Goal: Download file/media

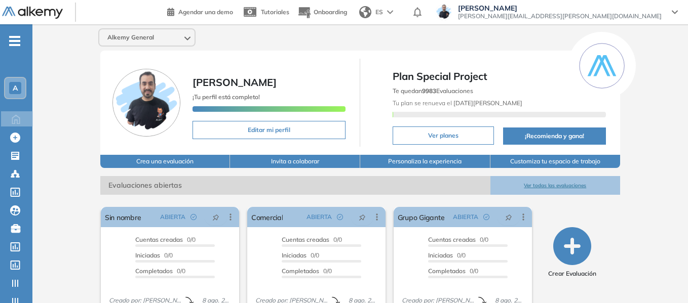
click at [22, 45] on ul "A Home Home Crear Evaluación Crear Evaluación Evaluaciones Evaluaciones Candida…" at bounding box center [16, 203] width 32 height 325
click at [22, 46] on ul "A Home Home Crear Evaluación Crear Evaluación Evaluaciones Evaluaciones Candida…" at bounding box center [16, 203] width 32 height 325
click at [13, 43] on span "-" at bounding box center [14, 40] width 11 height 8
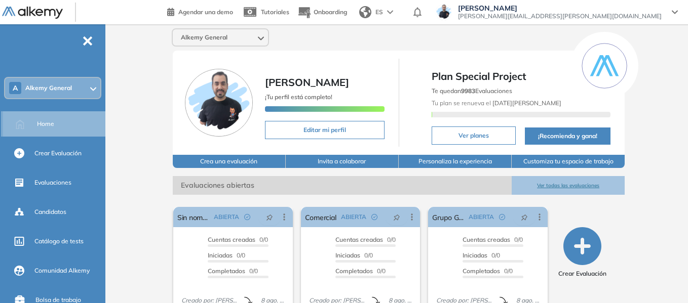
click at [57, 129] on div "Home" at bounding box center [70, 123] width 66 height 17
click at [68, 96] on div "A Alkemy General" at bounding box center [52, 88] width 95 height 20
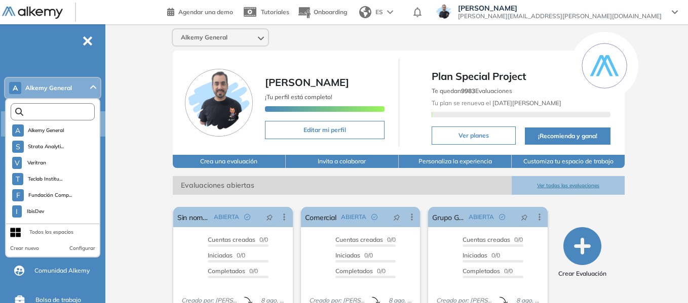
click at [63, 111] on input "text" at bounding box center [54, 112] width 63 height 8
type input "*"
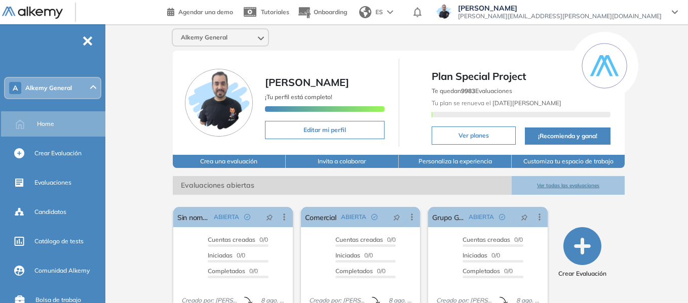
click at [147, 116] on div "Alkemy General Miguel Gomez ¡Tu perfil está completo! Editar mi perfil Plan Spe…" at bounding box center [398, 248] width 578 height 448
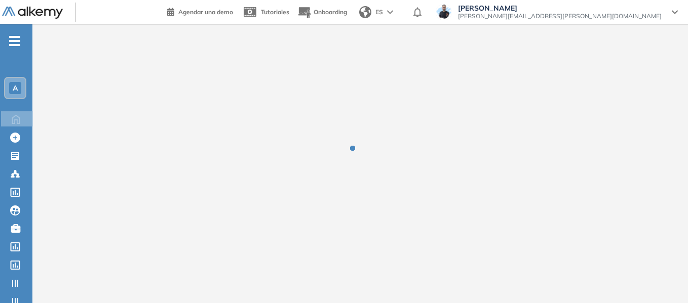
click at [18, 38] on span "-" at bounding box center [14, 40] width 11 height 8
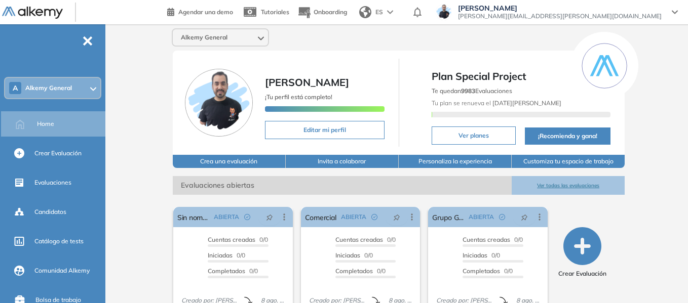
click at [68, 88] on span "Alkemy General" at bounding box center [48, 88] width 47 height 8
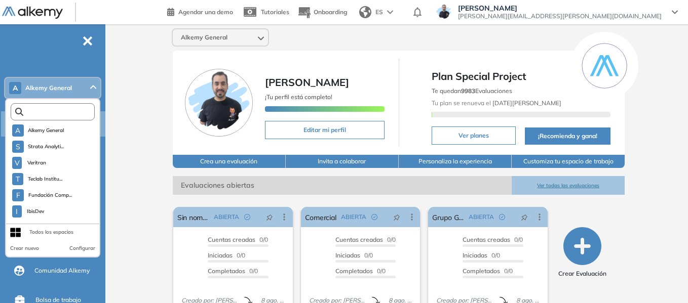
click at [58, 113] on input "text" at bounding box center [54, 112] width 63 height 8
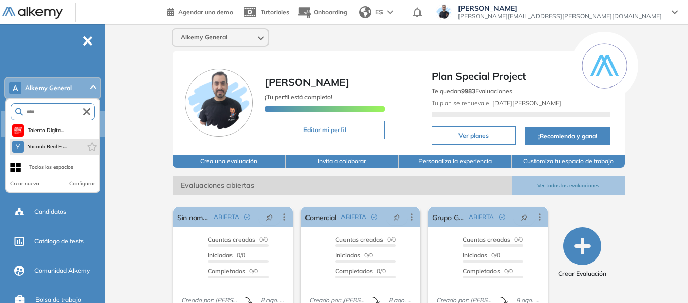
type input "****"
click at [64, 140] on li "Y Yacoub Real Es..." at bounding box center [54, 147] width 89 height 16
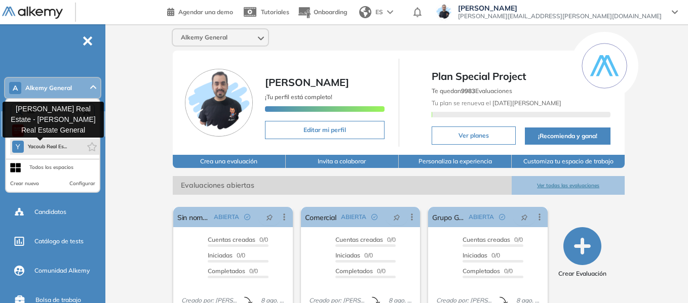
click at [53, 149] on span "Yacoub Real Es..." at bounding box center [48, 147] width 40 height 8
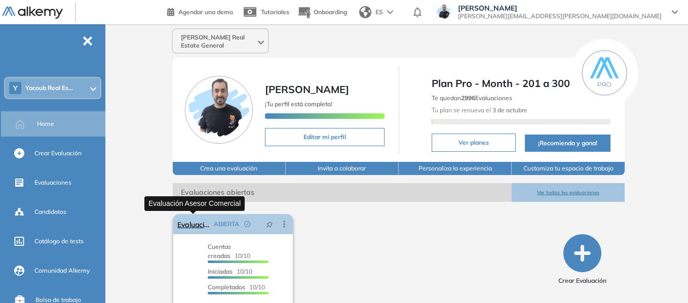
click at [200, 229] on link "Evaluación Asesor Comercial" at bounding box center [193, 224] width 32 height 20
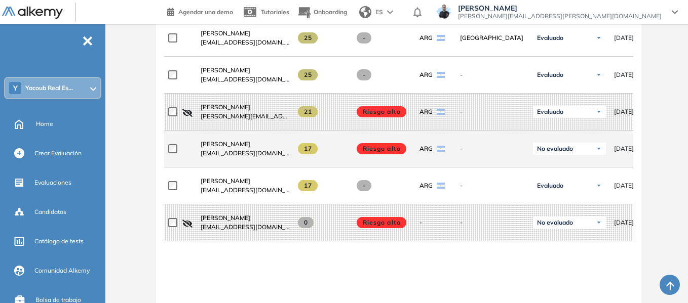
scroll to position [504, 0]
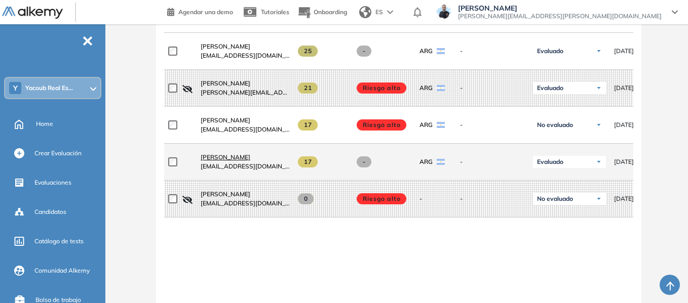
click at [242, 159] on span "Milagros Ibarra Len" at bounding box center [226, 157] width 50 height 8
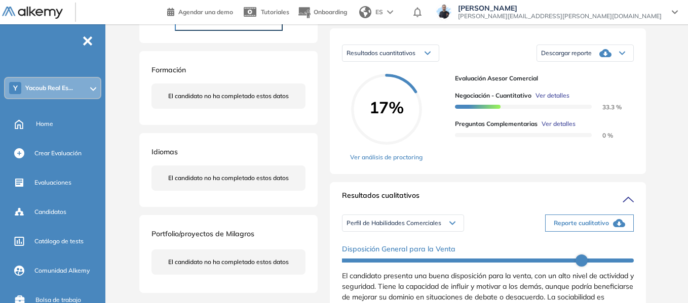
scroll to position [253, 0]
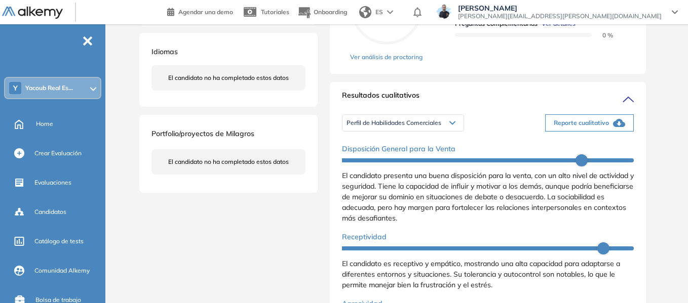
click at [454, 125] on icon at bounding box center [452, 123] width 5 height 3
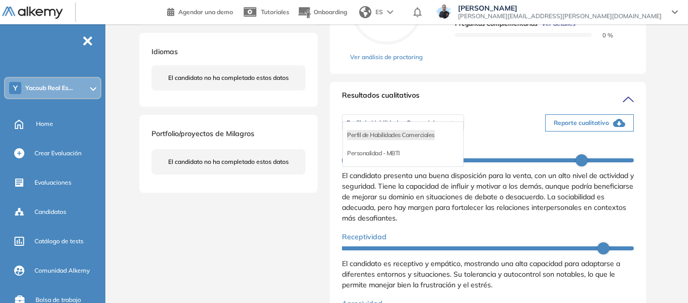
click at [402, 163] on div "Personalidad - MBTI" at bounding box center [403, 153] width 120 height 18
click at [369, 159] on li "Personalidad - MBTI" at bounding box center [373, 153] width 53 height 10
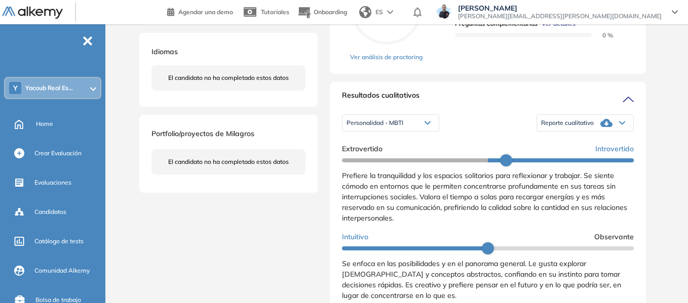
click at [616, 131] on div "Reporte cualitativo" at bounding box center [585, 123] width 96 height 20
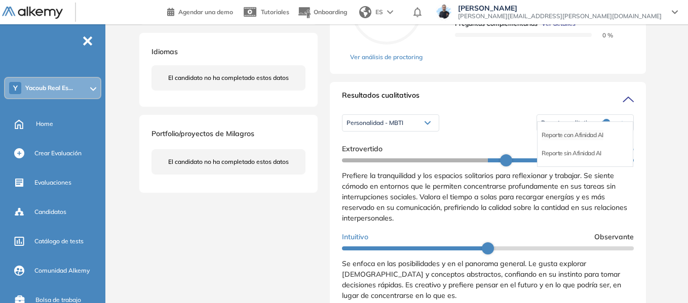
click at [581, 140] on li "Reporte con Afinidad AI" at bounding box center [572, 135] width 62 height 10
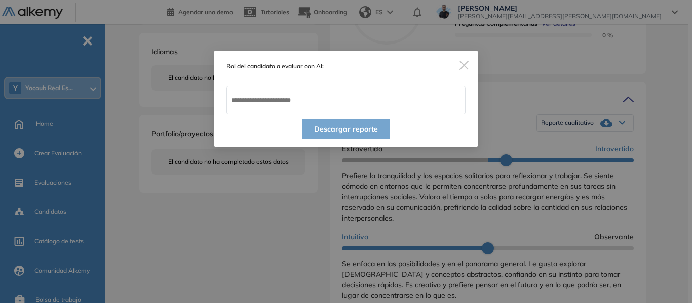
click at [465, 66] on img "Close" at bounding box center [463, 65] width 9 height 9
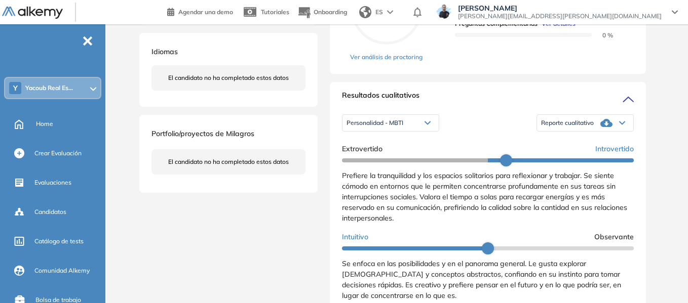
click at [568, 133] on div "Reporte cualitativo" at bounding box center [585, 123] width 96 height 20
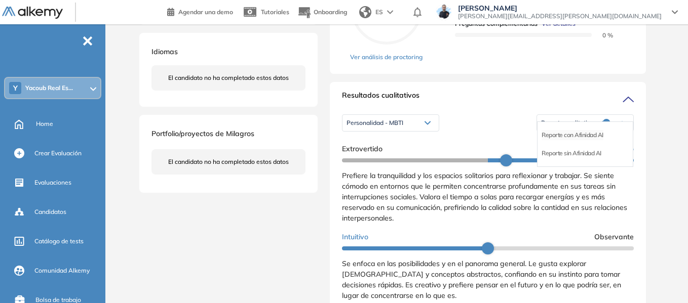
click at [565, 140] on li "Reporte con Afinidad AI" at bounding box center [572, 135] width 62 height 10
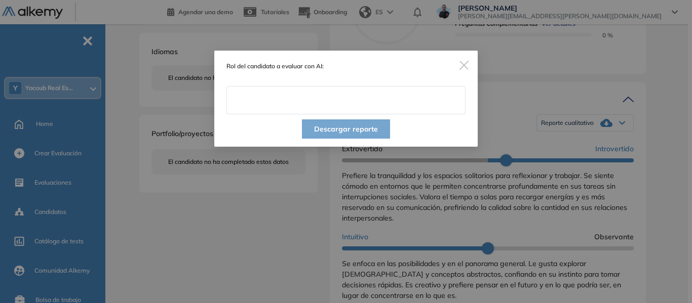
click at [363, 101] on input "text" at bounding box center [345, 100] width 239 height 28
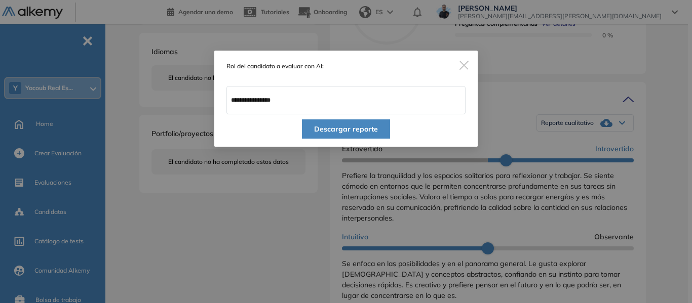
type input "**********"
click at [353, 125] on button "Descargar reporte" at bounding box center [346, 129] width 88 height 19
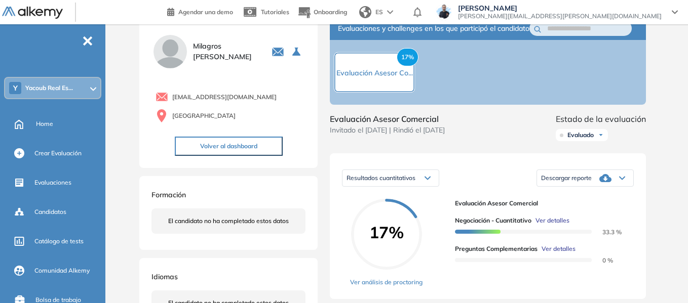
scroll to position [51, 0]
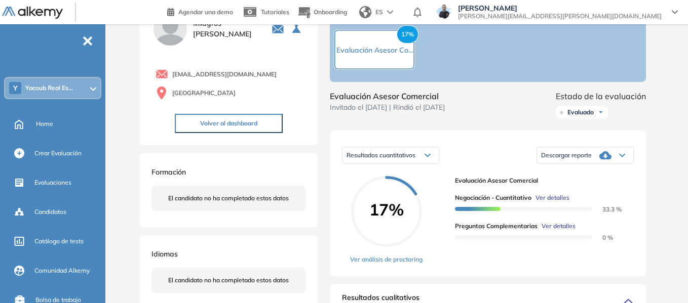
click at [619, 158] on icon at bounding box center [622, 155] width 6 height 4
click at [581, 191] on li "Descargar informe resumido" at bounding box center [578, 186] width 75 height 10
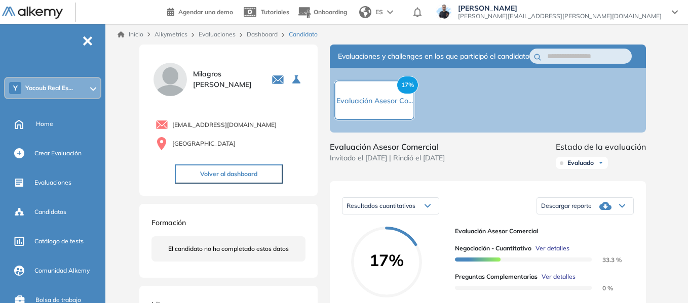
click at [50, 90] on span "Yacoub Real Es..." at bounding box center [49, 88] width 48 height 8
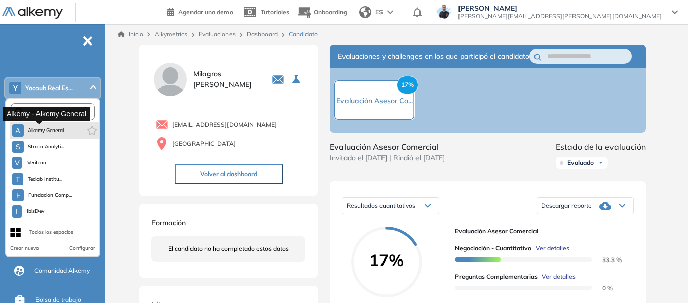
click at [59, 133] on span "Alkemy General" at bounding box center [46, 131] width 36 height 8
